Goal: Transaction & Acquisition: Subscribe to service/newsletter

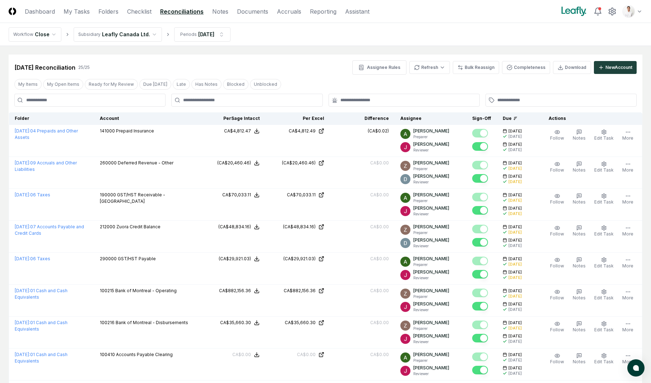
click at [481, 33] on nav "Workflow Close Subsidiary Leafly Canada Ltd. Periods [DATE]" at bounding box center [325, 34] width 651 height 23
click at [457, 37] on nav "Workflow Close Subsidiary Leafly Canada Ltd. Periods [DATE]" at bounding box center [325, 34] width 651 height 23
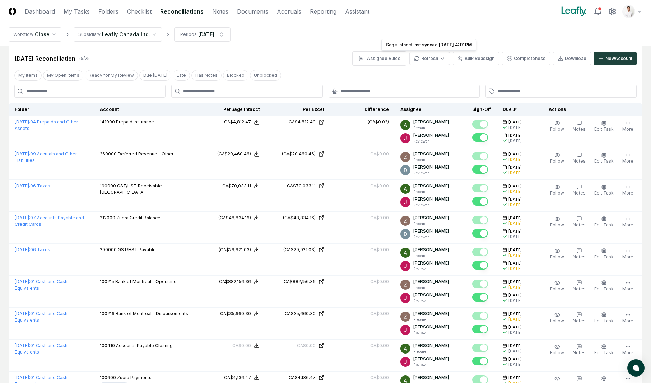
click at [461, 26] on nav "Workflow Close Subsidiary Leafly Canada Ltd. Periods [DATE]" at bounding box center [325, 34] width 651 height 23
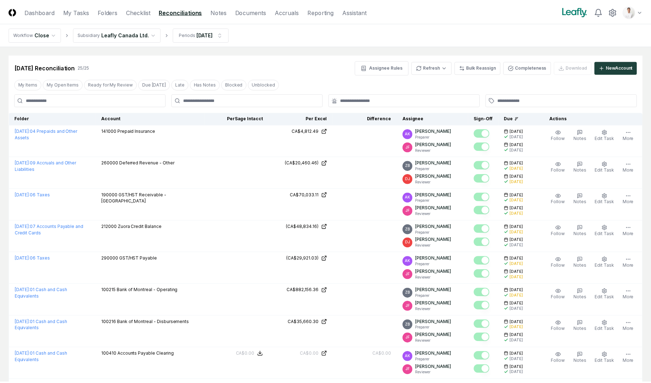
scroll to position [9, 0]
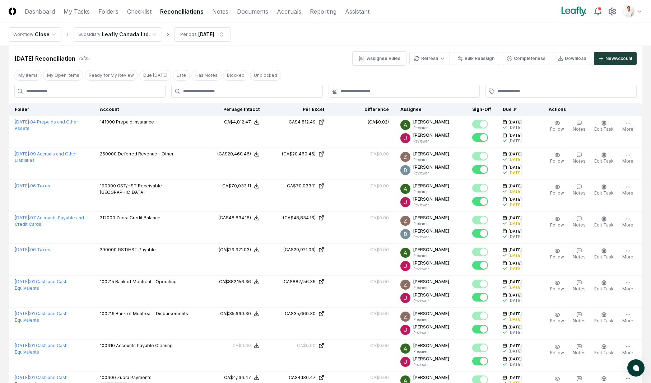
click at [517, 20] on header "CloseCore Dashboard My Tasks Folders Checklist Reconciliations Notes Documents …" at bounding box center [325, 11] width 651 height 23
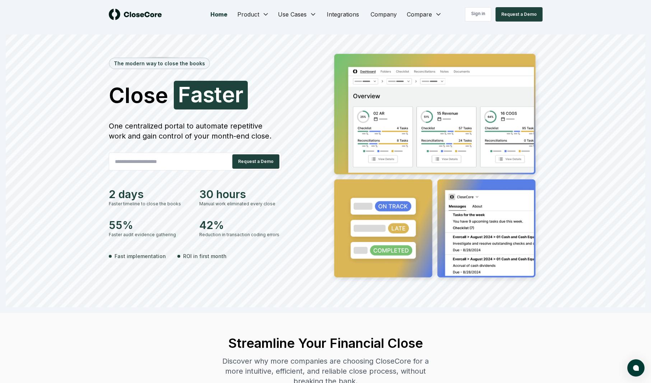
click at [195, 162] on input "email" at bounding box center [167, 161] width 117 height 14
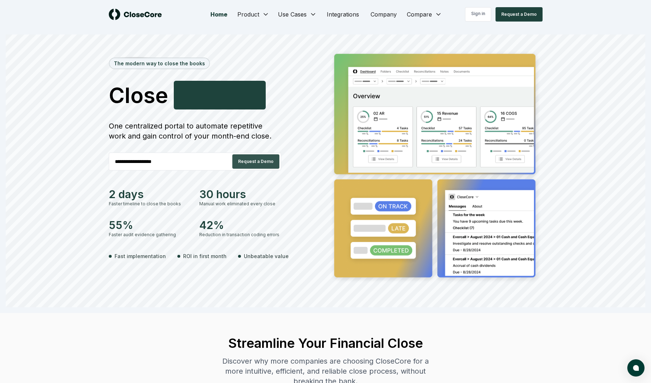
type input "**********"
click at [264, 164] on button "Request a Demo" at bounding box center [255, 161] width 47 height 14
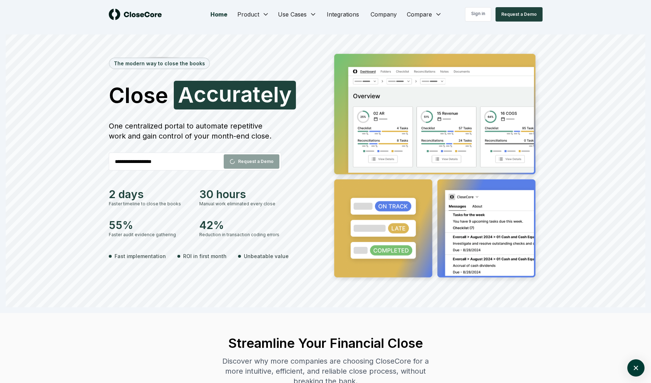
scroll to position [25, 0]
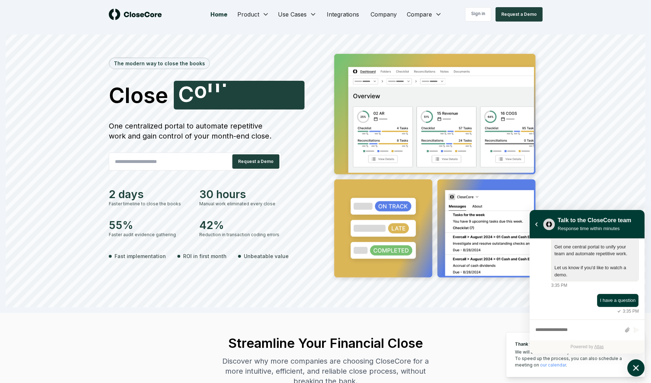
click at [636, 364] on icon "atlas-launcher" at bounding box center [636, 368] width 10 height 10
